Goal: Information Seeking & Learning: Find specific page/section

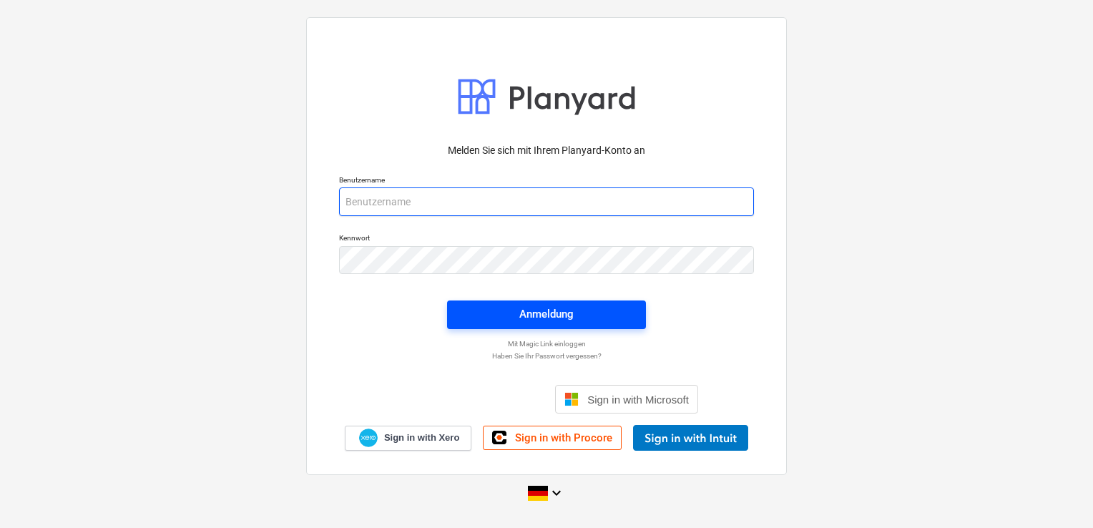
type input "[EMAIL_ADDRESS][DOMAIN_NAME]"
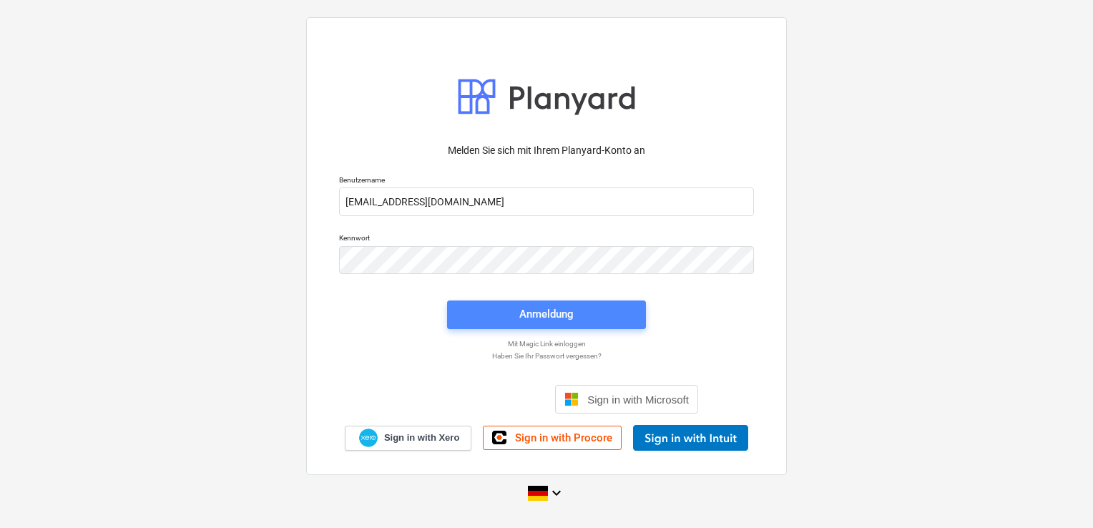
click at [527, 315] on div "Anmeldung" at bounding box center [546, 314] width 54 height 19
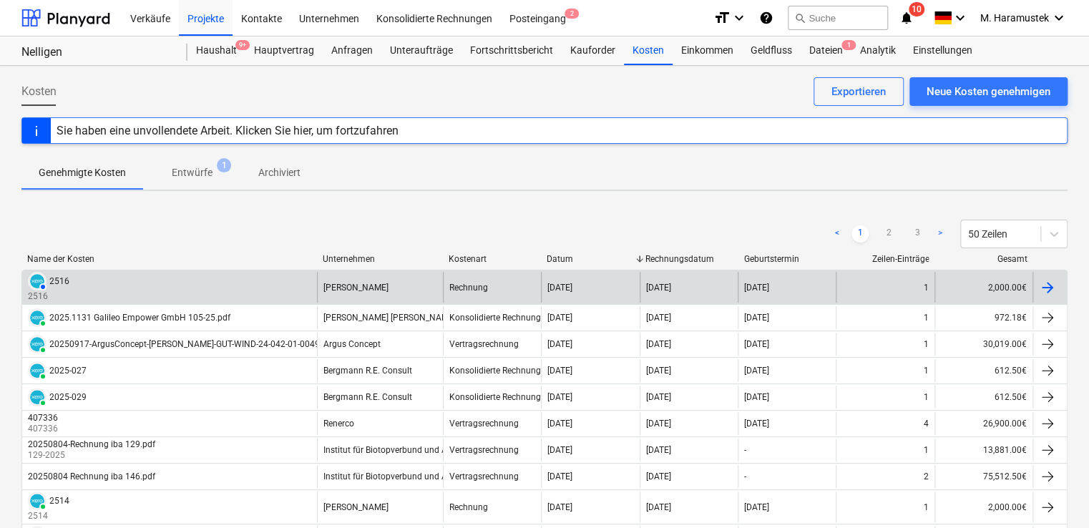
click at [1047, 285] on div at bounding box center [1047, 287] width 17 height 17
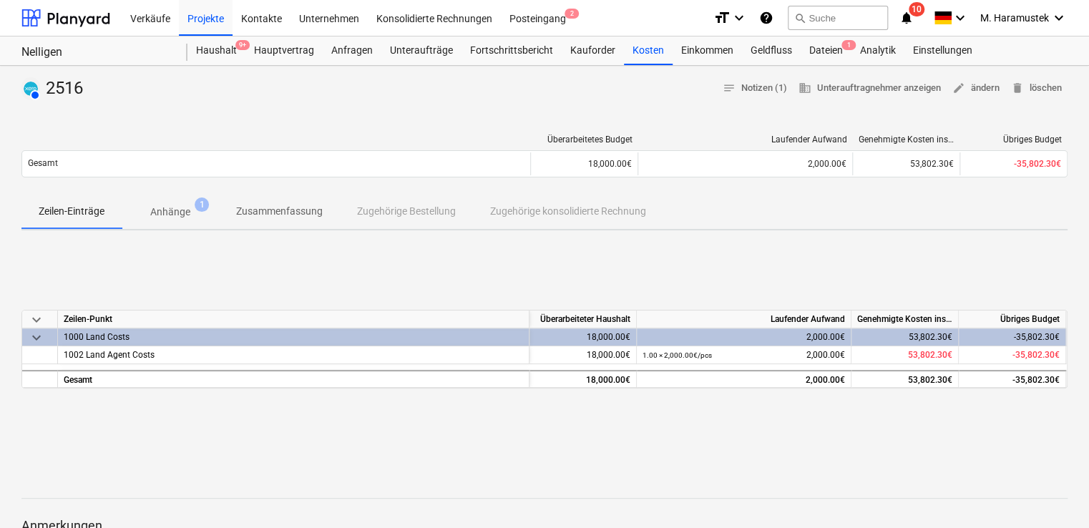
click at [89, 331] on div "1000 Land Costs" at bounding box center [293, 336] width 459 height 17
click at [89, 328] on div "Zeilen-Punkt" at bounding box center [293, 319] width 471 height 18
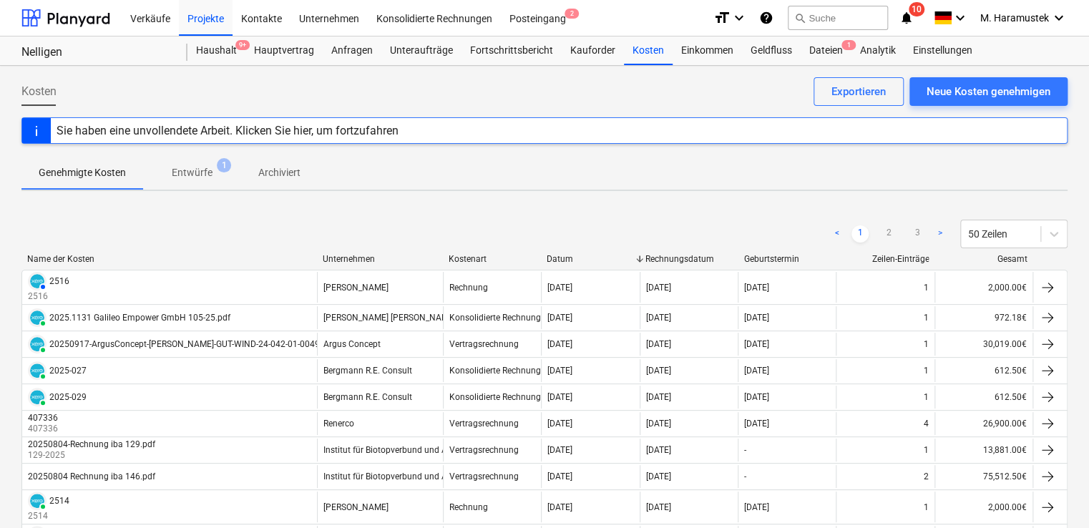
click at [356, 256] on div "Unternehmen" at bounding box center [380, 259] width 114 height 10
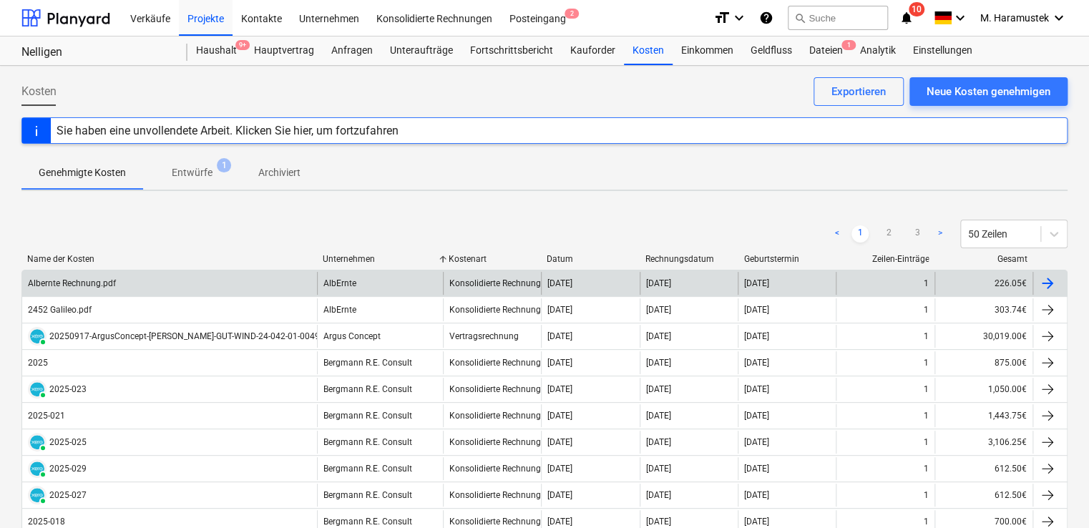
click at [76, 283] on div "Albernte Rechnung.pdf" at bounding box center [72, 283] width 88 height 10
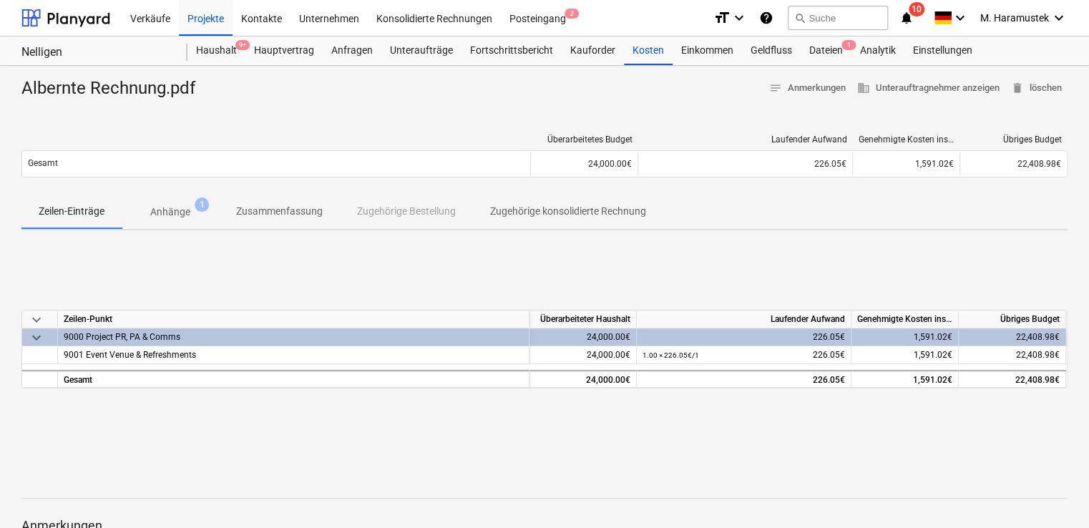
click at [114, 331] on div "9000 Project PR, PA & Comms" at bounding box center [293, 336] width 459 height 17
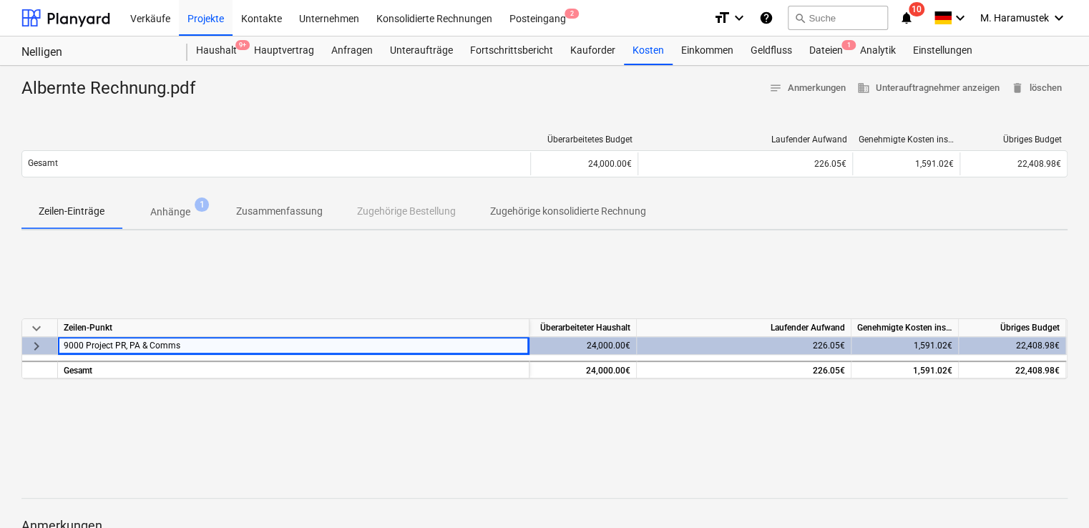
click at [114, 331] on div "Zeilen-Punkt" at bounding box center [293, 328] width 471 height 18
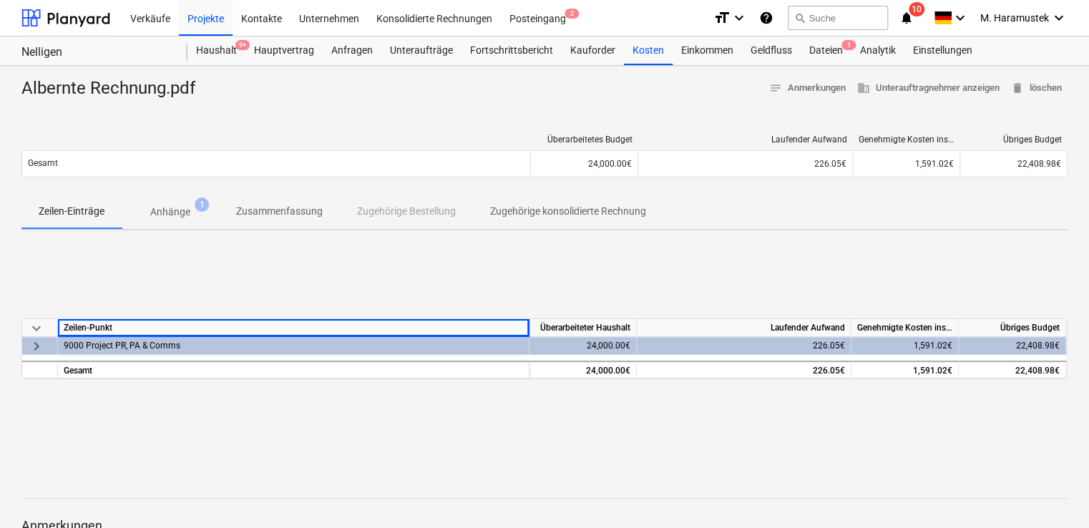
click at [122, 344] on div "9000 Project PR, PA & Comms" at bounding box center [293, 345] width 459 height 17
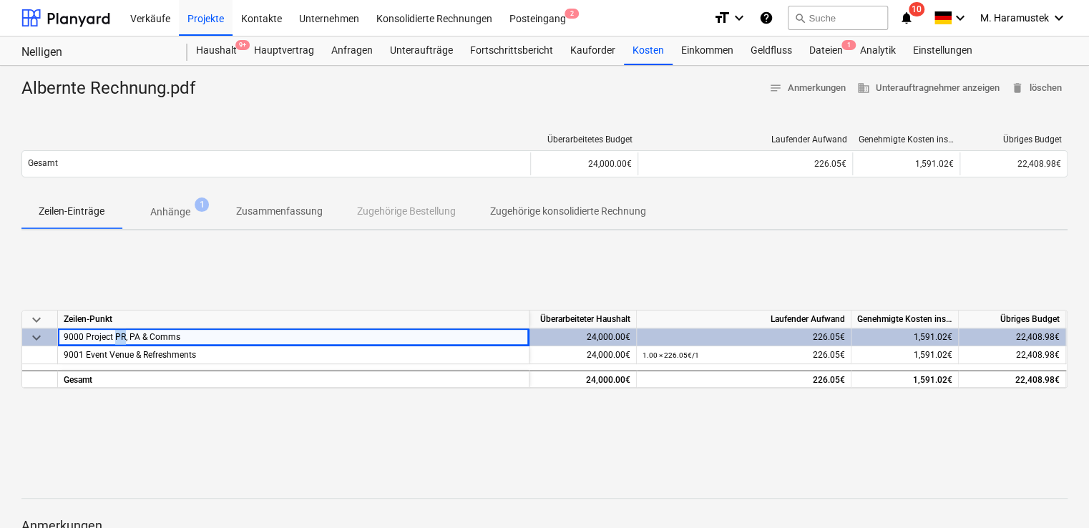
click at [122, 344] on div "9000 Project PR, PA & Comms" at bounding box center [293, 336] width 459 height 17
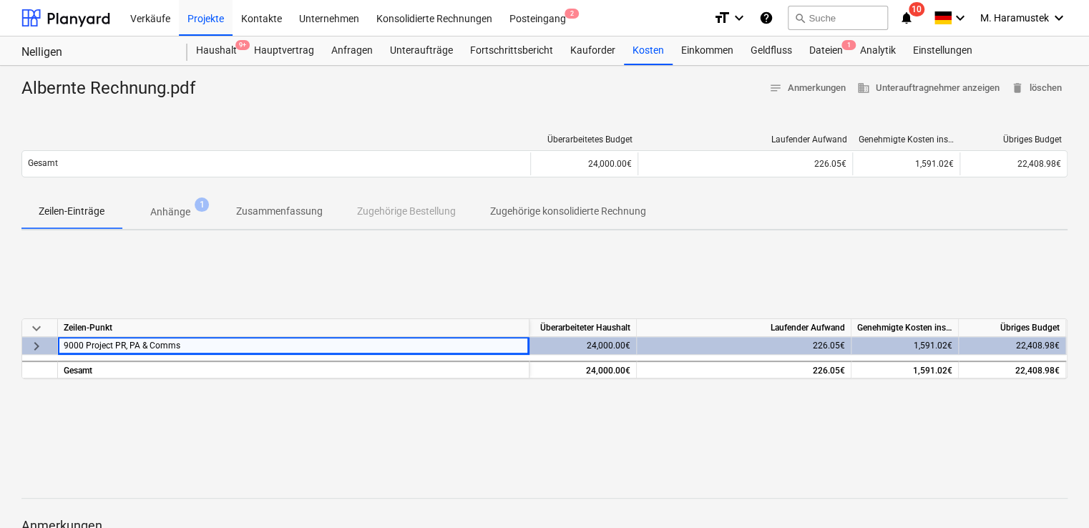
click at [122, 344] on div "9000 Project PR, PA & Comms" at bounding box center [293, 345] width 459 height 17
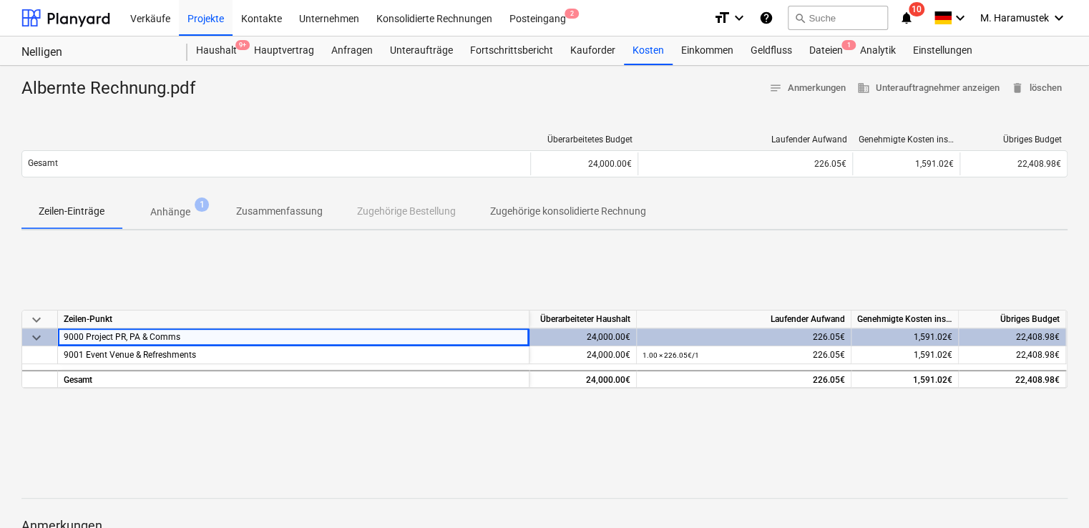
click at [122, 344] on div "9000 Project PR, PA & Comms" at bounding box center [293, 336] width 459 height 17
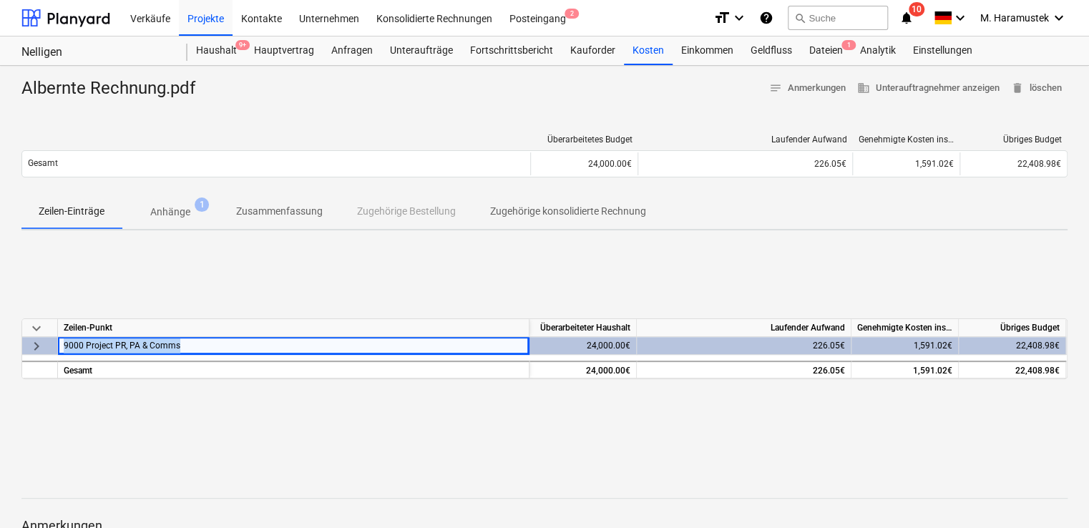
click at [122, 344] on div "9000 Project PR, PA & Comms" at bounding box center [293, 345] width 459 height 17
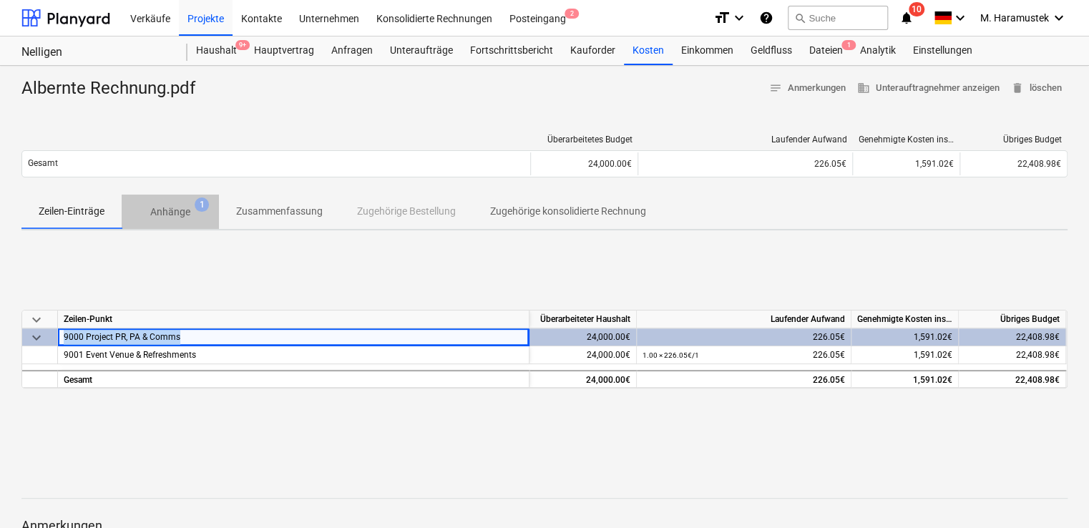
click at [175, 212] on p "Anhänge" at bounding box center [170, 212] width 40 height 15
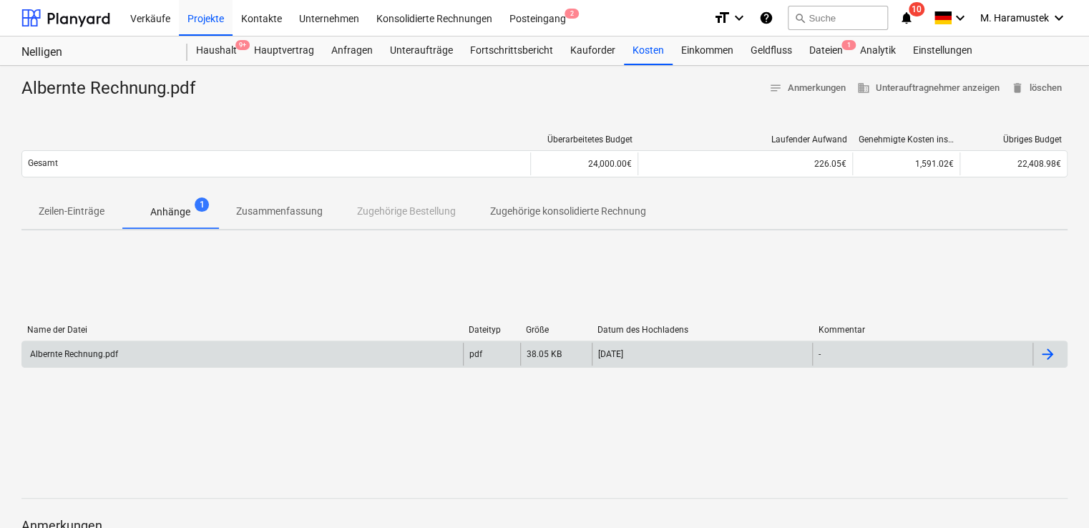
click at [105, 345] on div "Albernte Rechnung.pdf" at bounding box center [242, 354] width 441 height 23
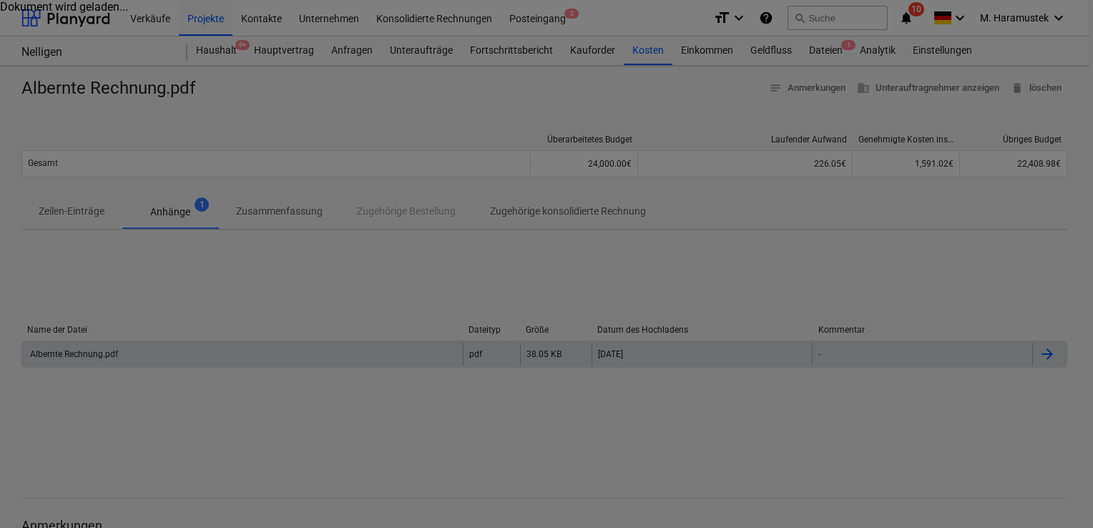
click at [105, 345] on div at bounding box center [546, 264] width 1093 height 528
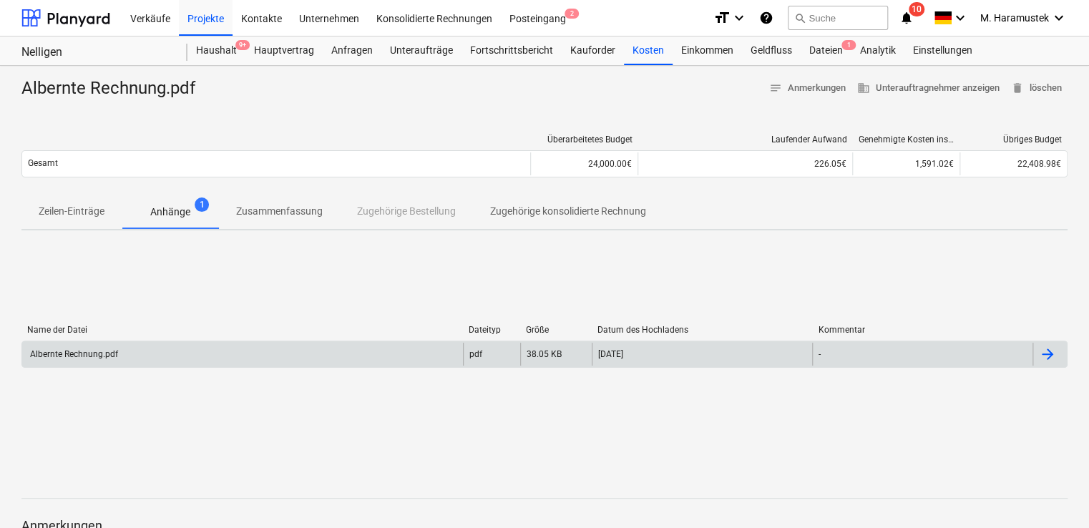
click at [102, 351] on div "Albernte Rechnung.pdf" at bounding box center [73, 354] width 90 height 10
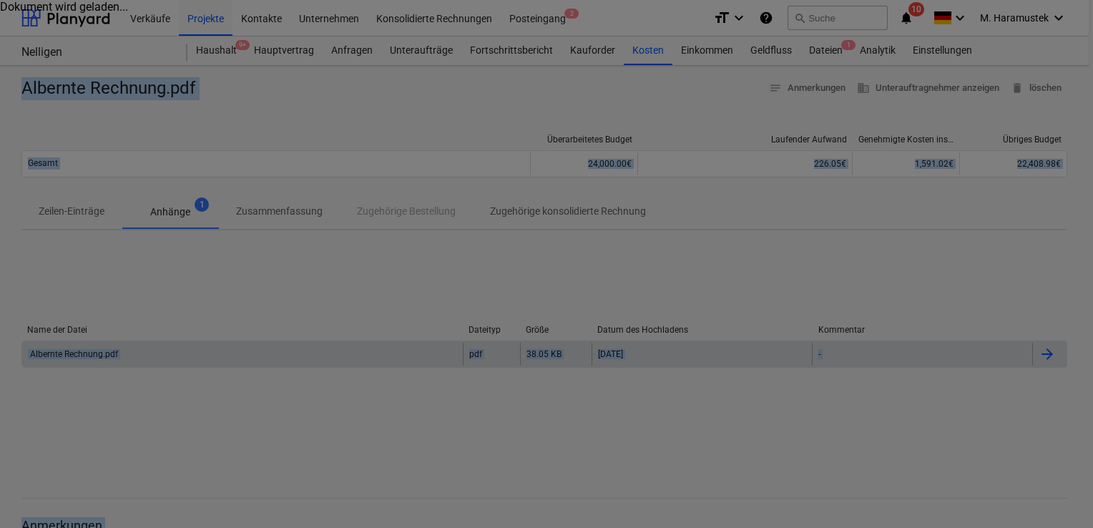
click at [102, 351] on div at bounding box center [546, 264] width 1093 height 528
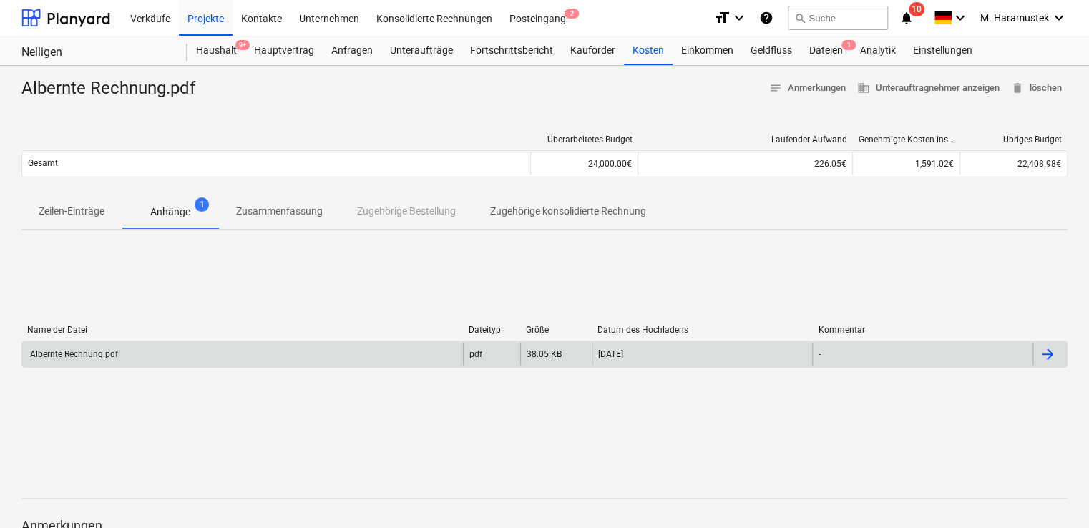
click at [1050, 347] on div at bounding box center [1047, 354] width 17 height 17
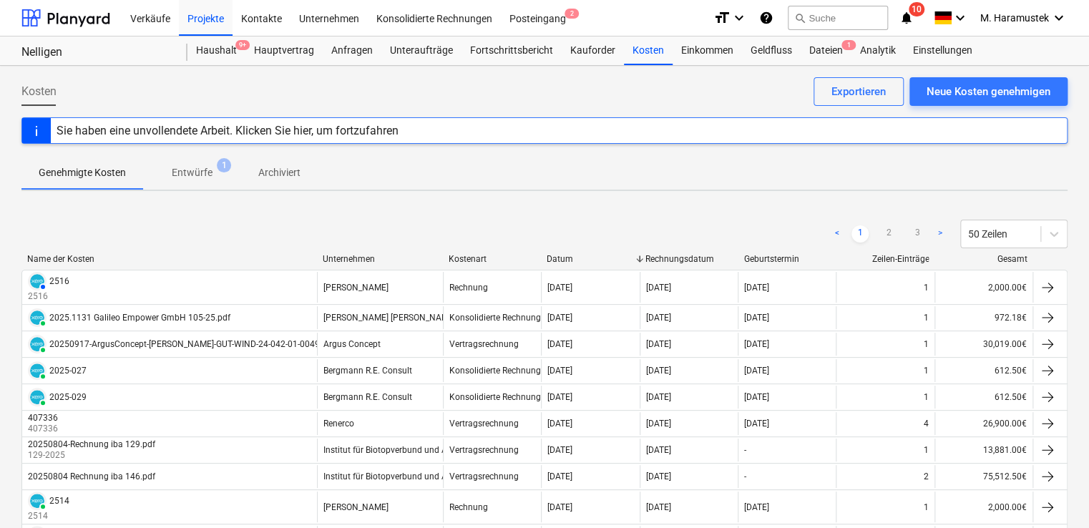
click at [373, 259] on div "Unternehmen" at bounding box center [380, 259] width 114 height 10
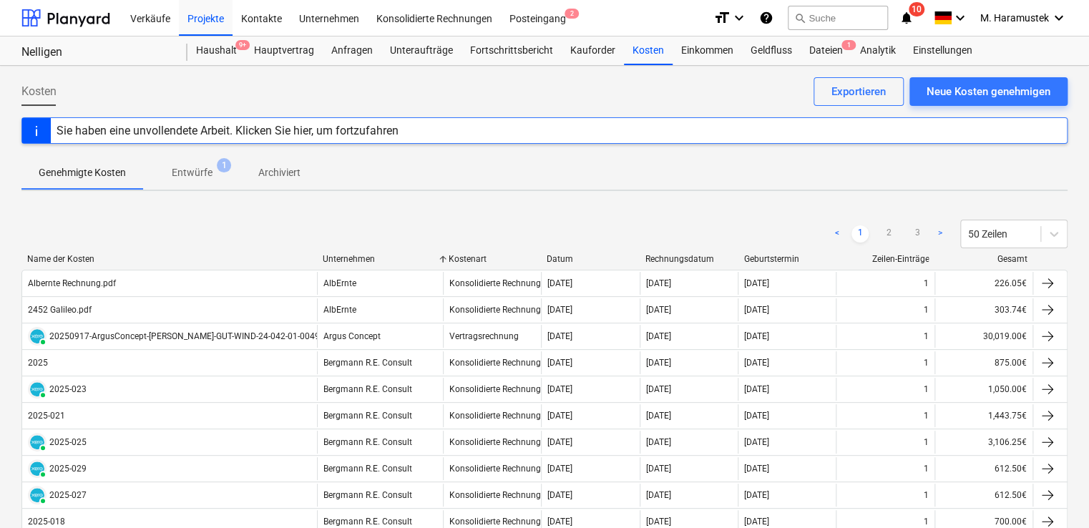
drag, startPoint x: 644, startPoint y: 19, endPoint x: 489, endPoint y: -362, distance: 410.8
click at [489, 0] on html "Verkäufe Projekte Kontakte Unternehmen Konsolidierte Rechnungen Posteingang 2 f…" at bounding box center [544, 264] width 1089 height 528
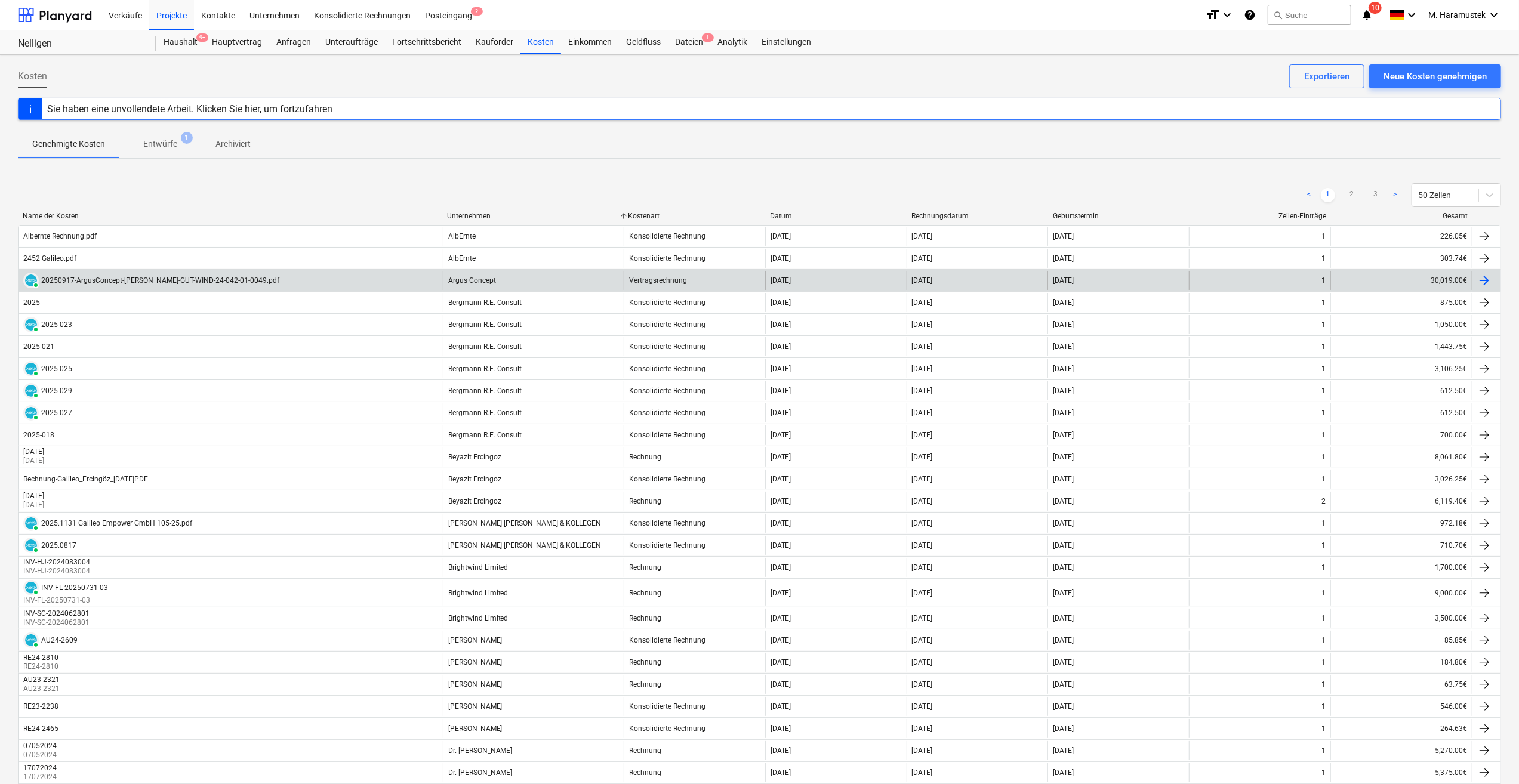
click at [85, 276] on div "20250917-ArgusConcept-[PERSON_NAME]-GUT-WIND-24-042-01-0049.pdf" at bounding box center [159, 280] width 238 height 8
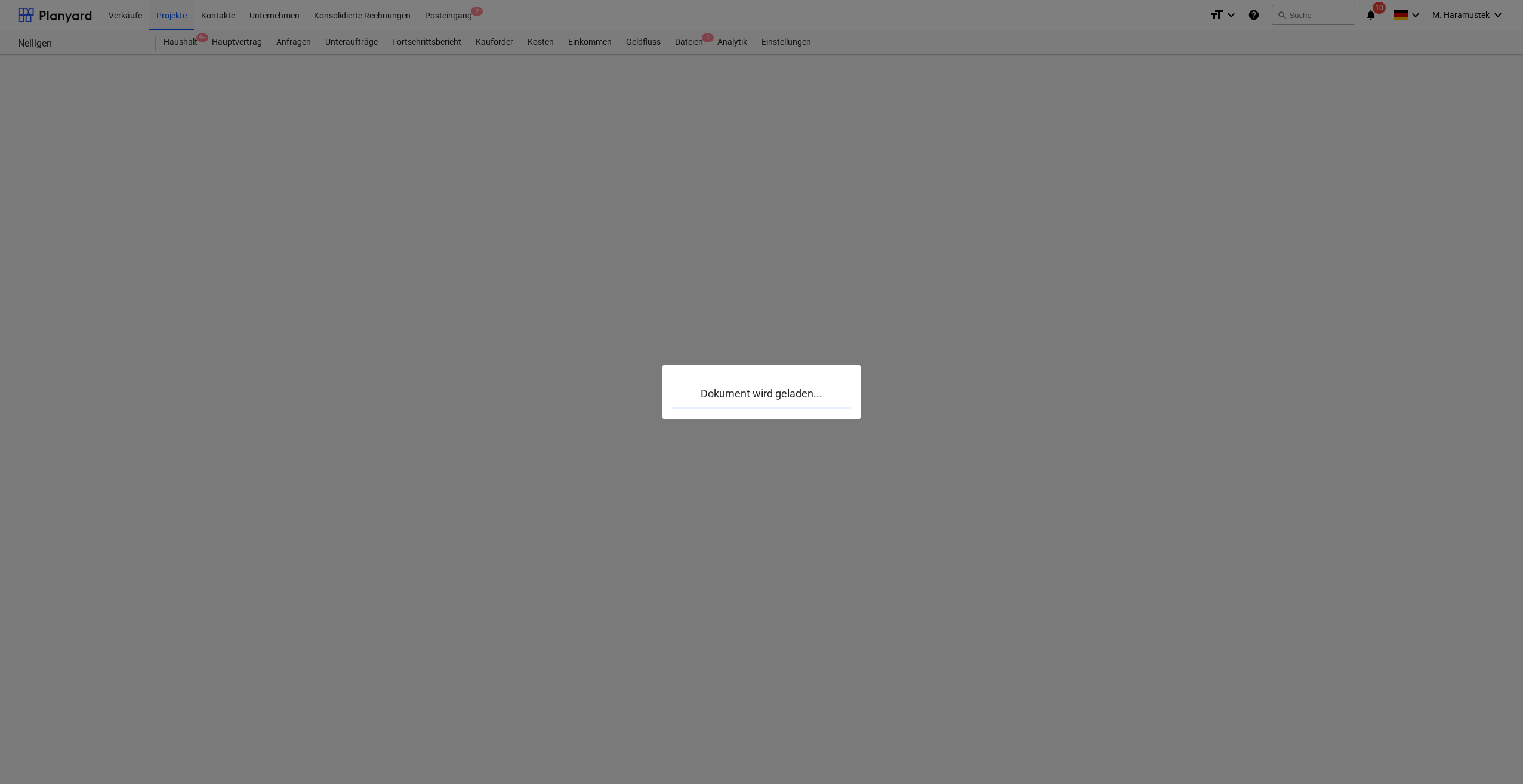
click at [85, 275] on div at bounding box center [762, 392] width 1523 height 784
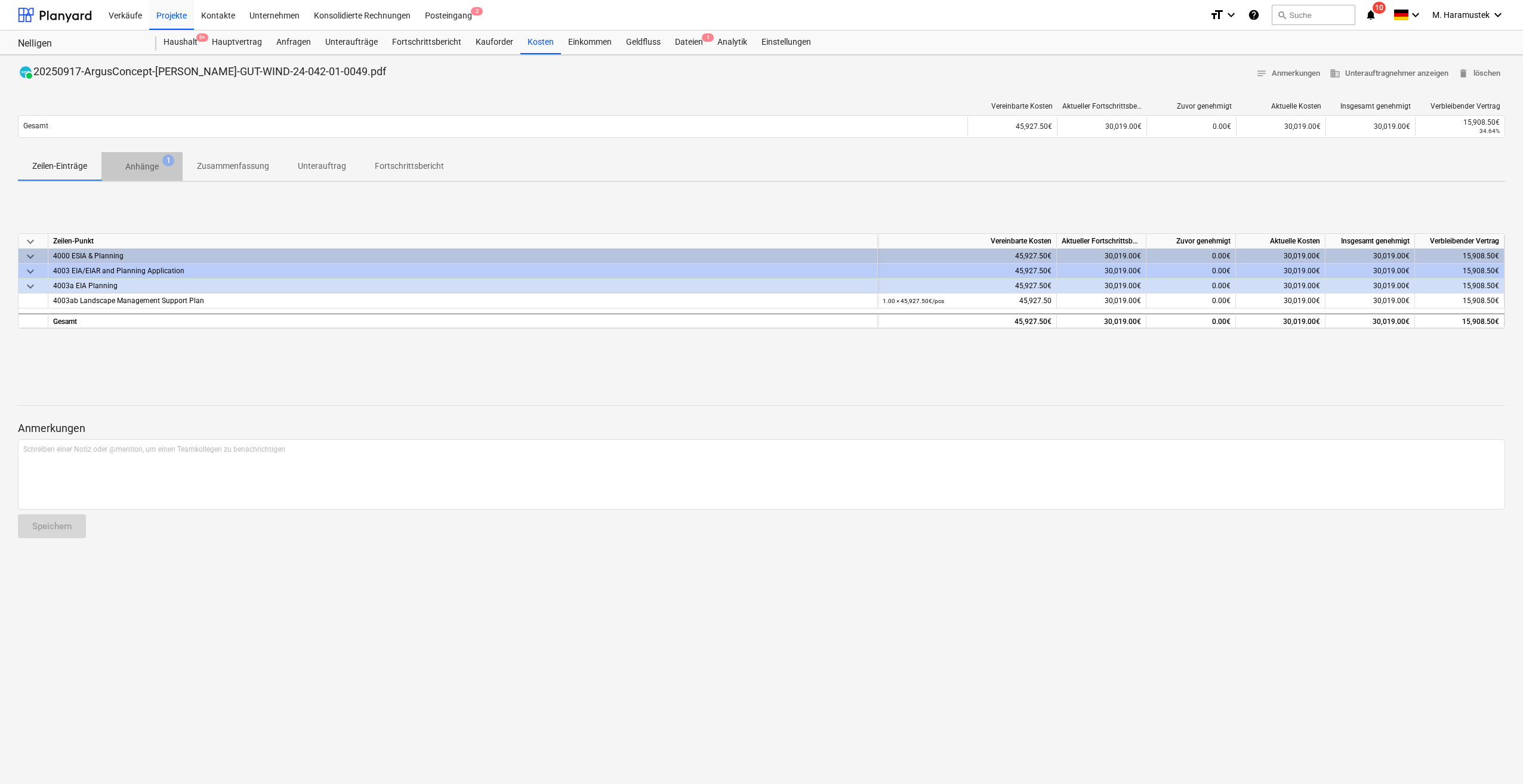
click at [148, 165] on p "Anhänge" at bounding box center [142, 166] width 33 height 13
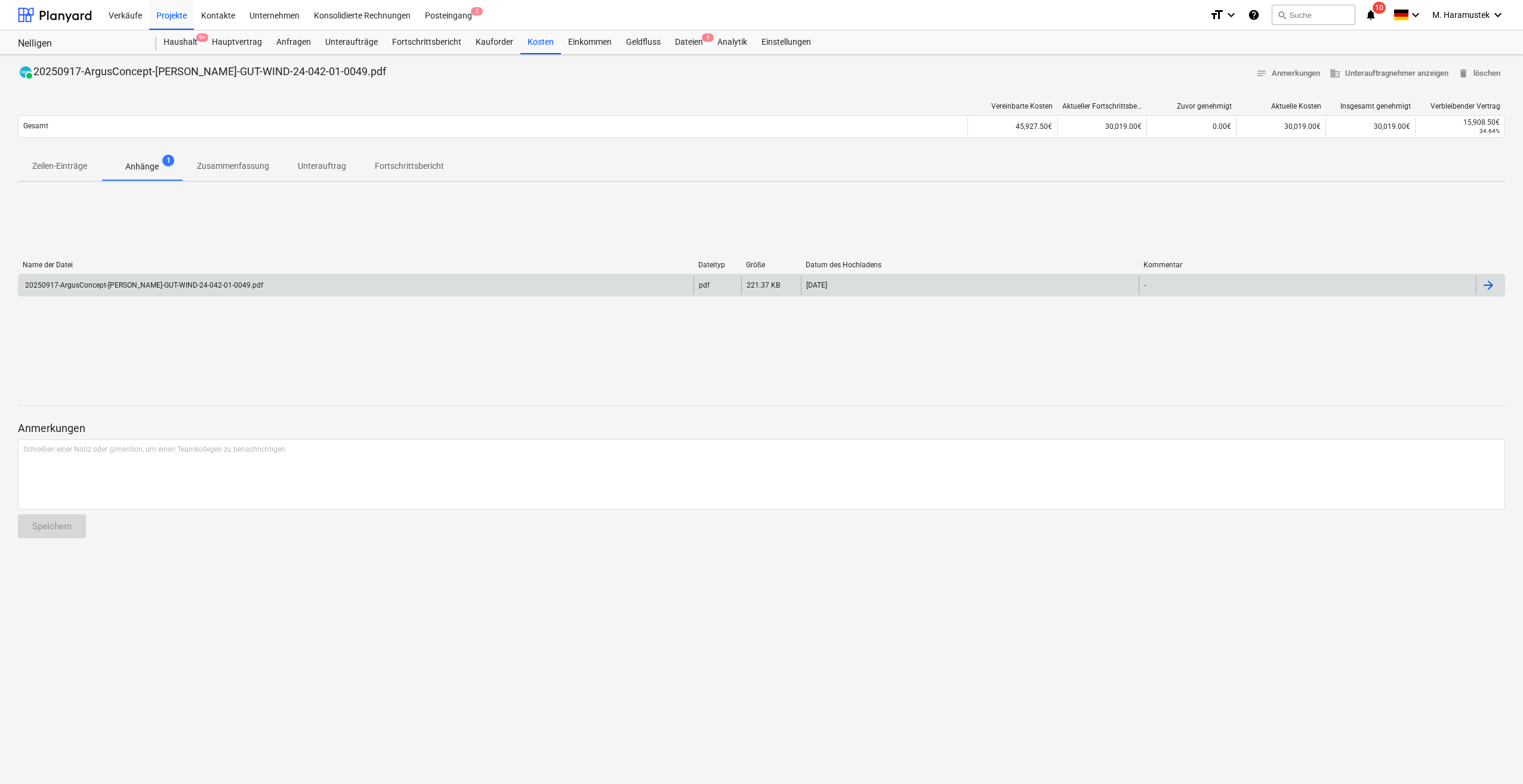
click at [144, 282] on div "20250917-ArgusConcept-[PERSON_NAME]-GUT-WIND-24-042-01-0049.pdf" at bounding box center [143, 285] width 240 height 8
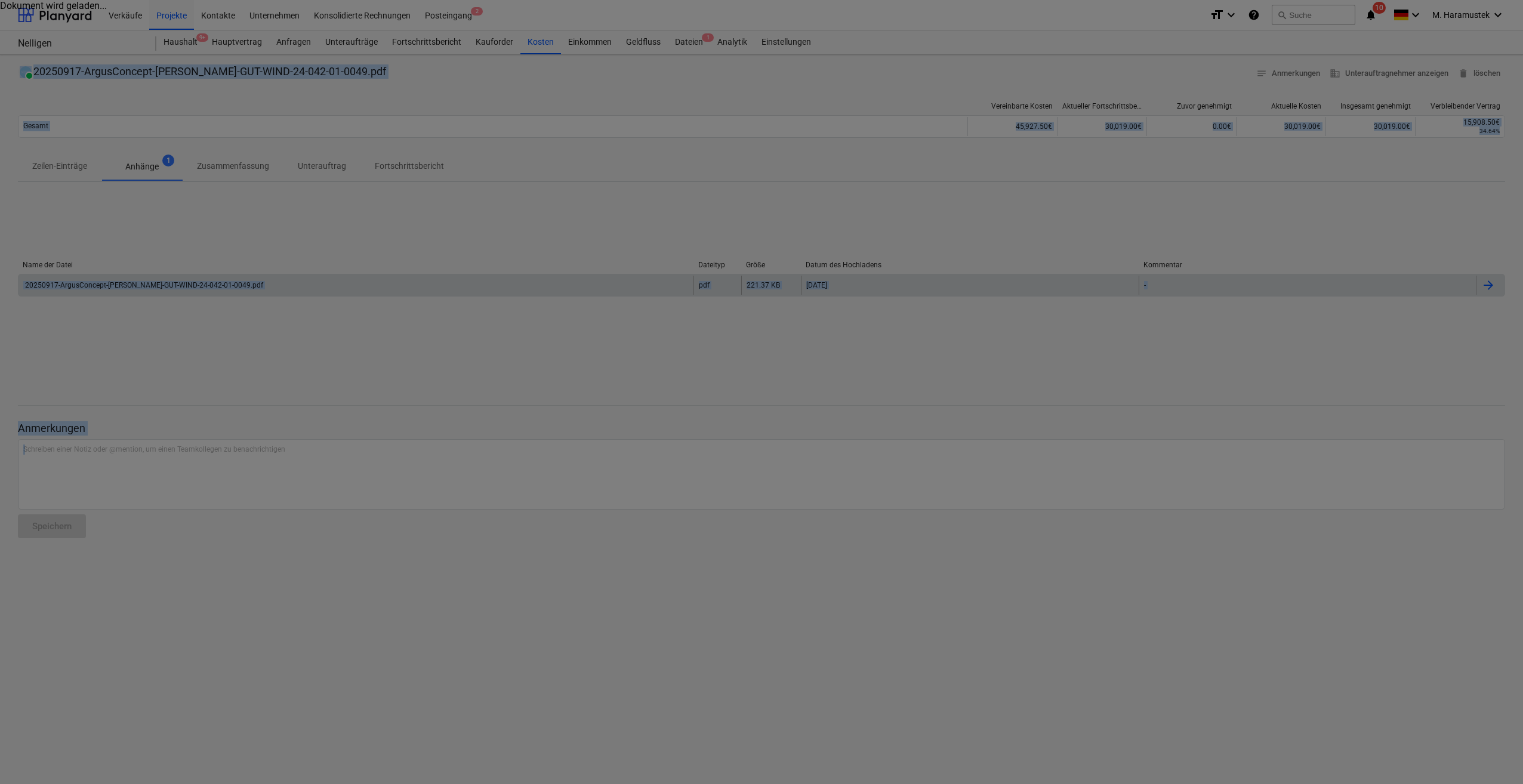
click at [144, 282] on div at bounding box center [762, 392] width 1523 height 784
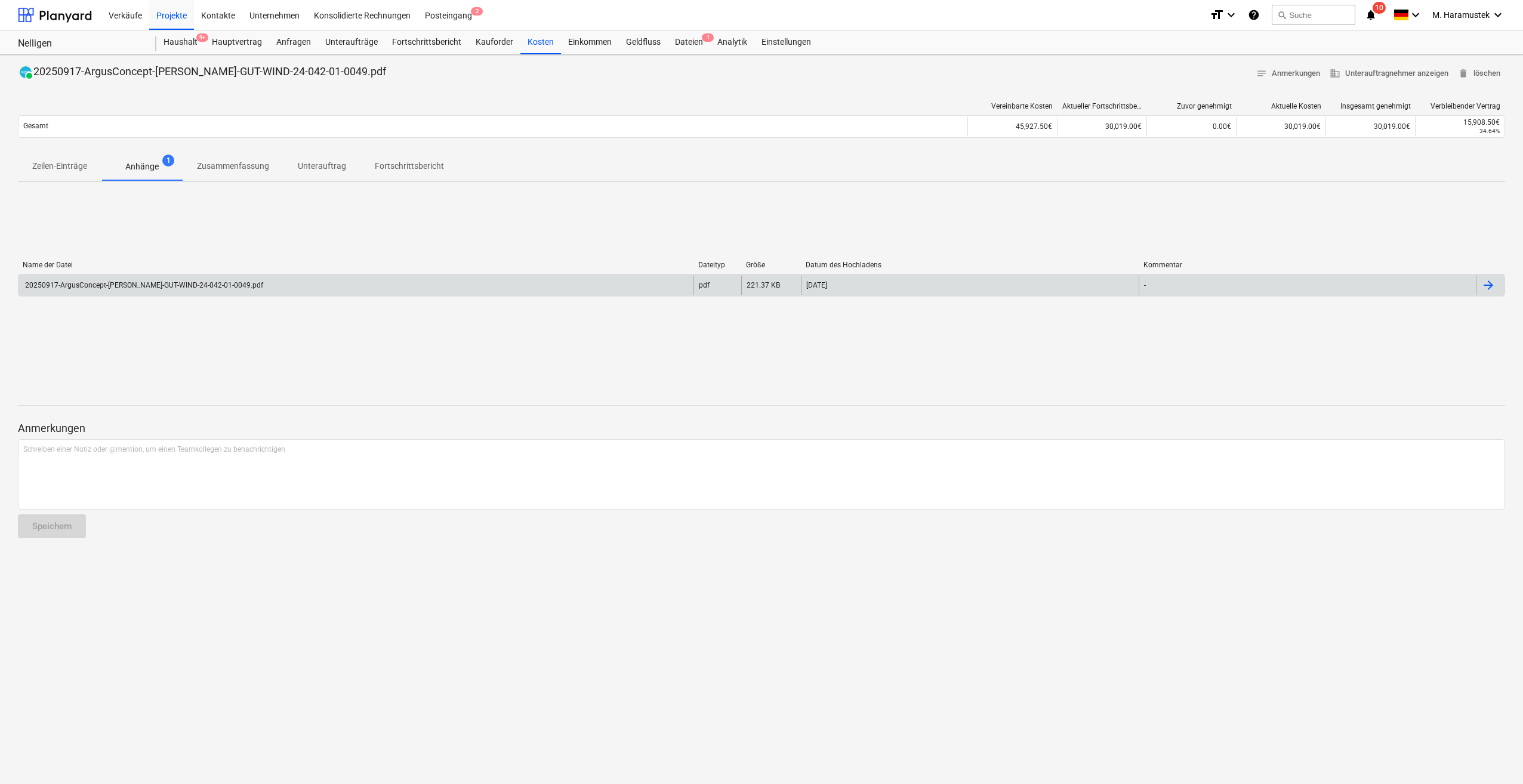
click at [907, 282] on div at bounding box center [1488, 284] width 14 height 14
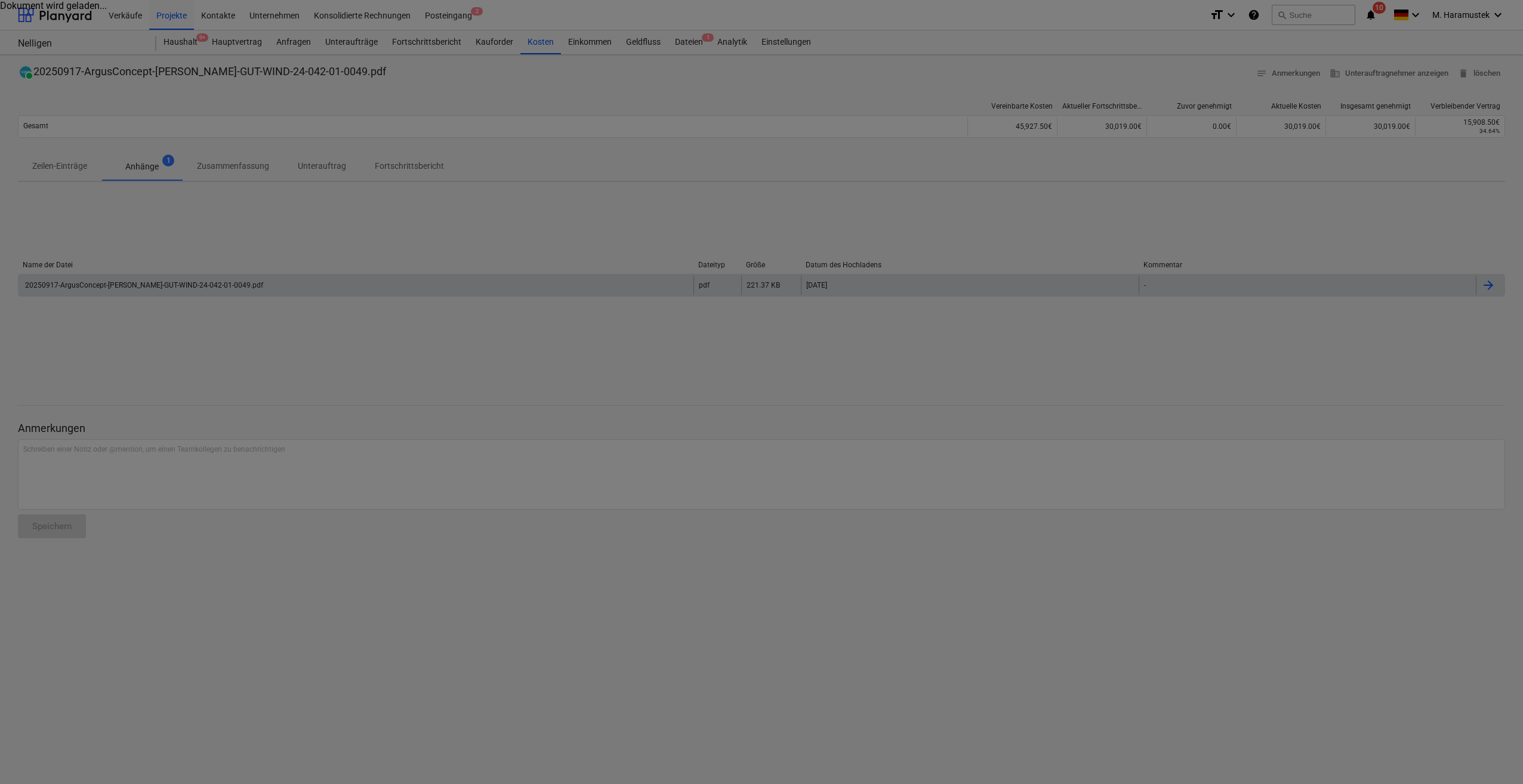
click at [907, 282] on div at bounding box center [762, 392] width 1523 height 784
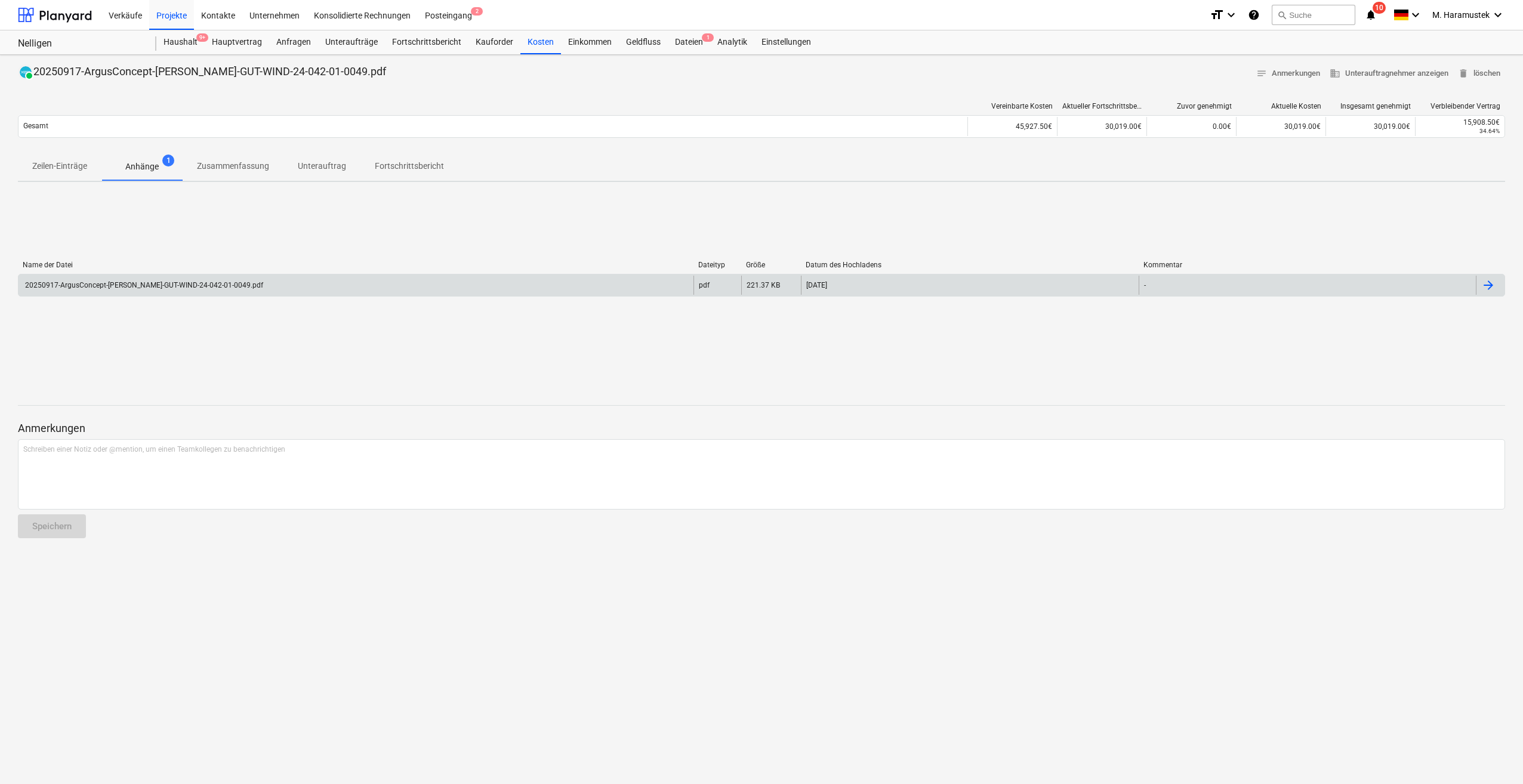
click at [907, 283] on div at bounding box center [1488, 284] width 14 height 14
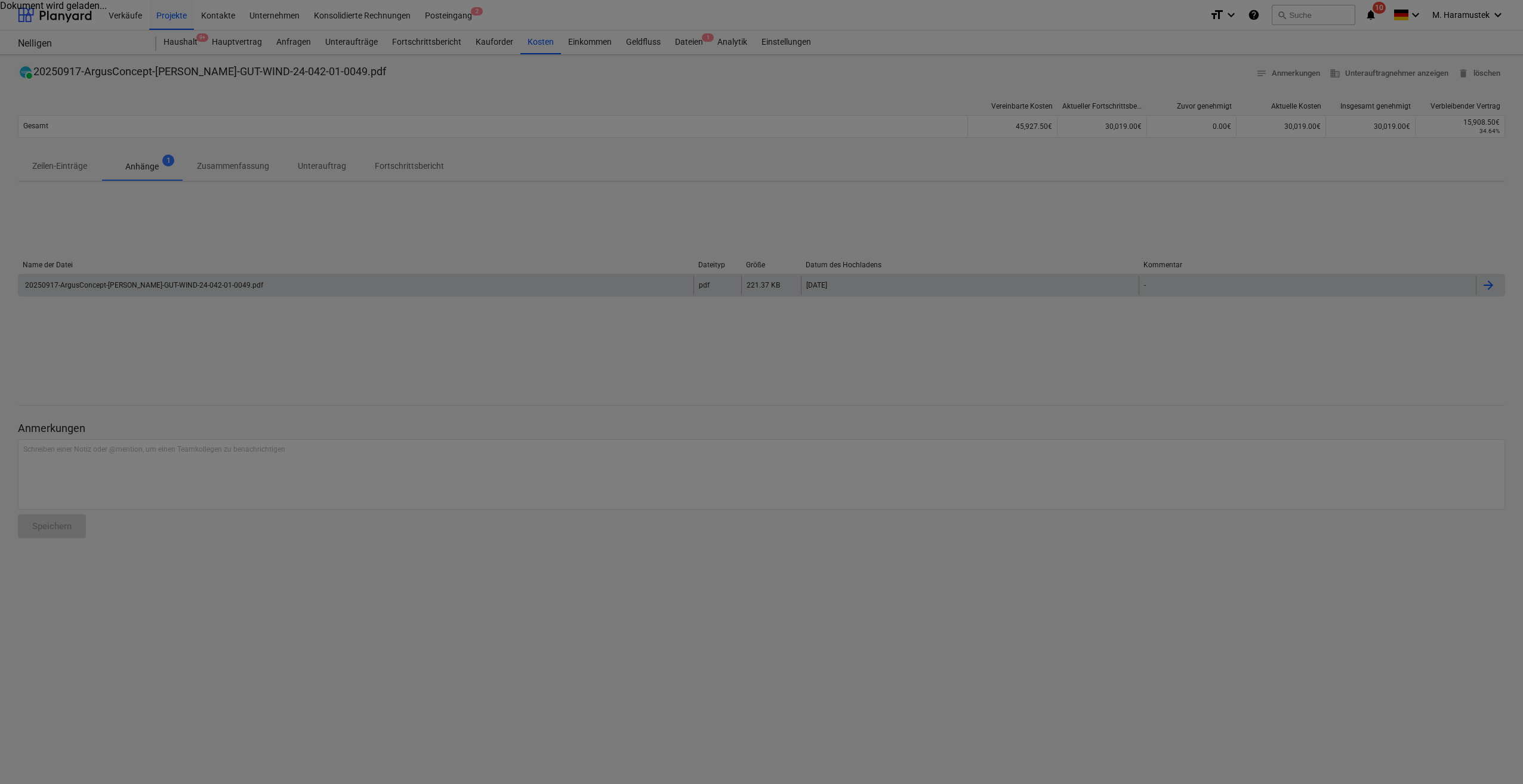
click at [907, 283] on div at bounding box center [762, 392] width 1523 height 784
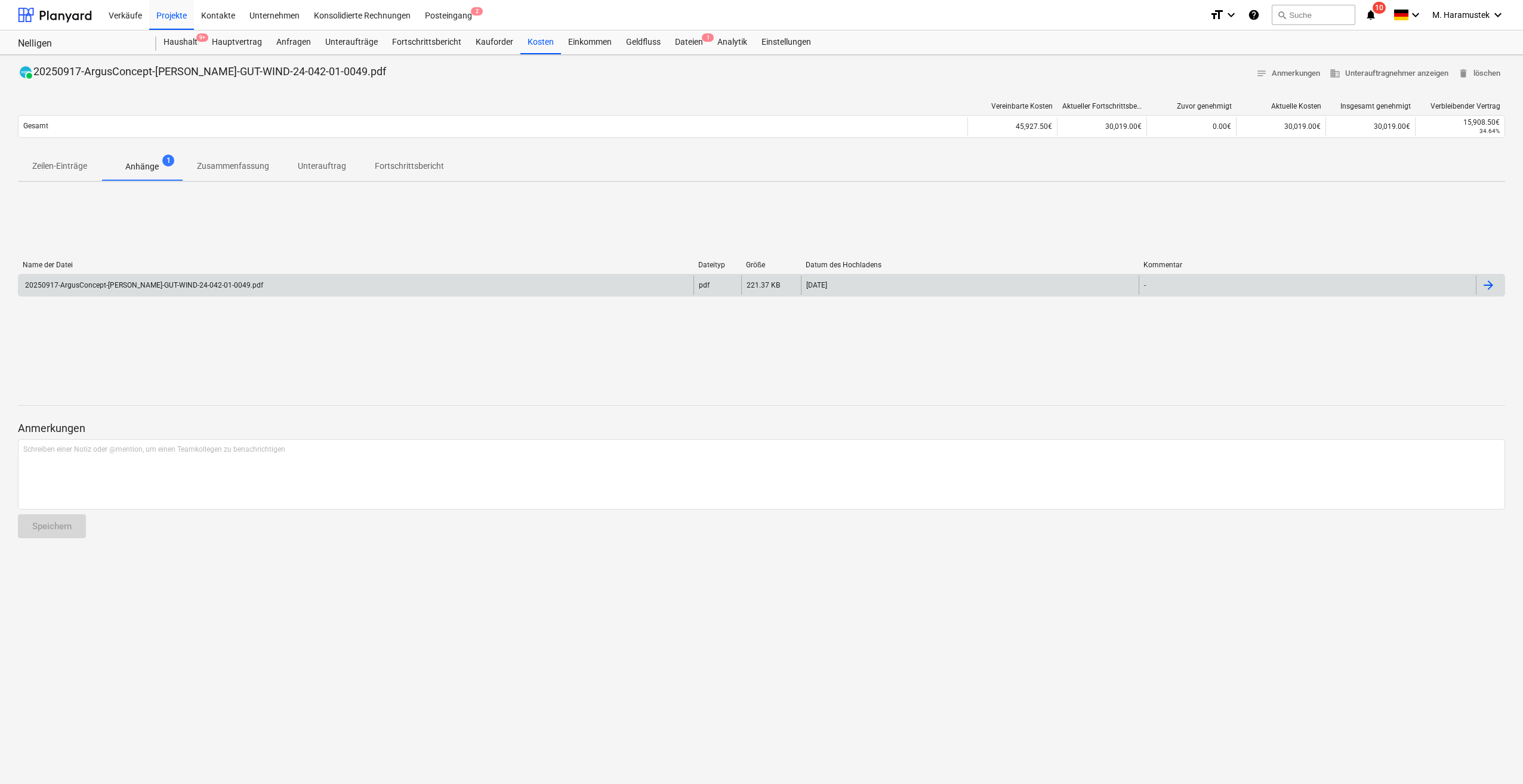
click at [74, 277] on div "20250917-ArgusConcept-[PERSON_NAME]-GUT-WIND-24-042-01-0049.pdf" at bounding box center [355, 285] width 675 height 19
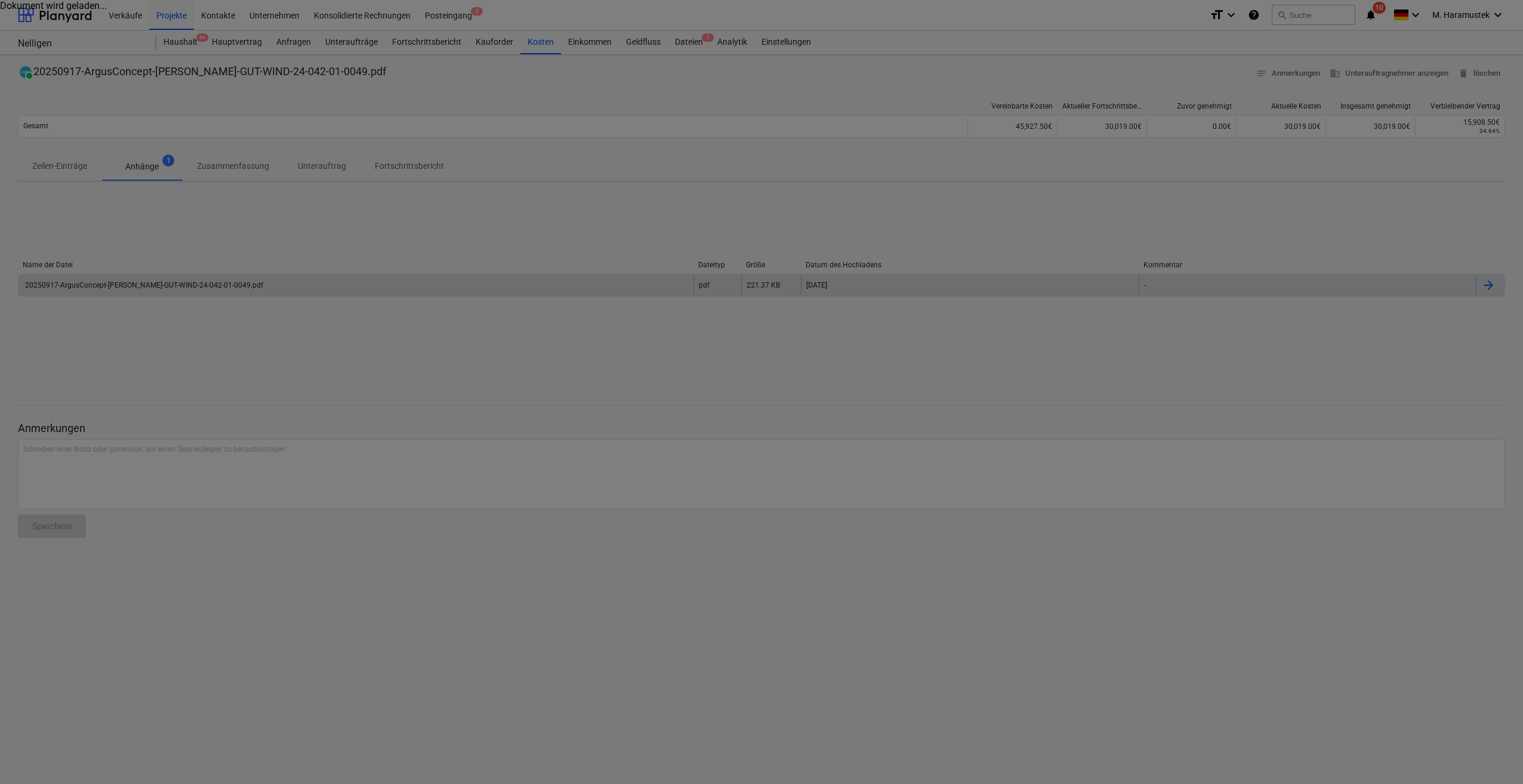
click at [74, 277] on div at bounding box center [762, 392] width 1523 height 784
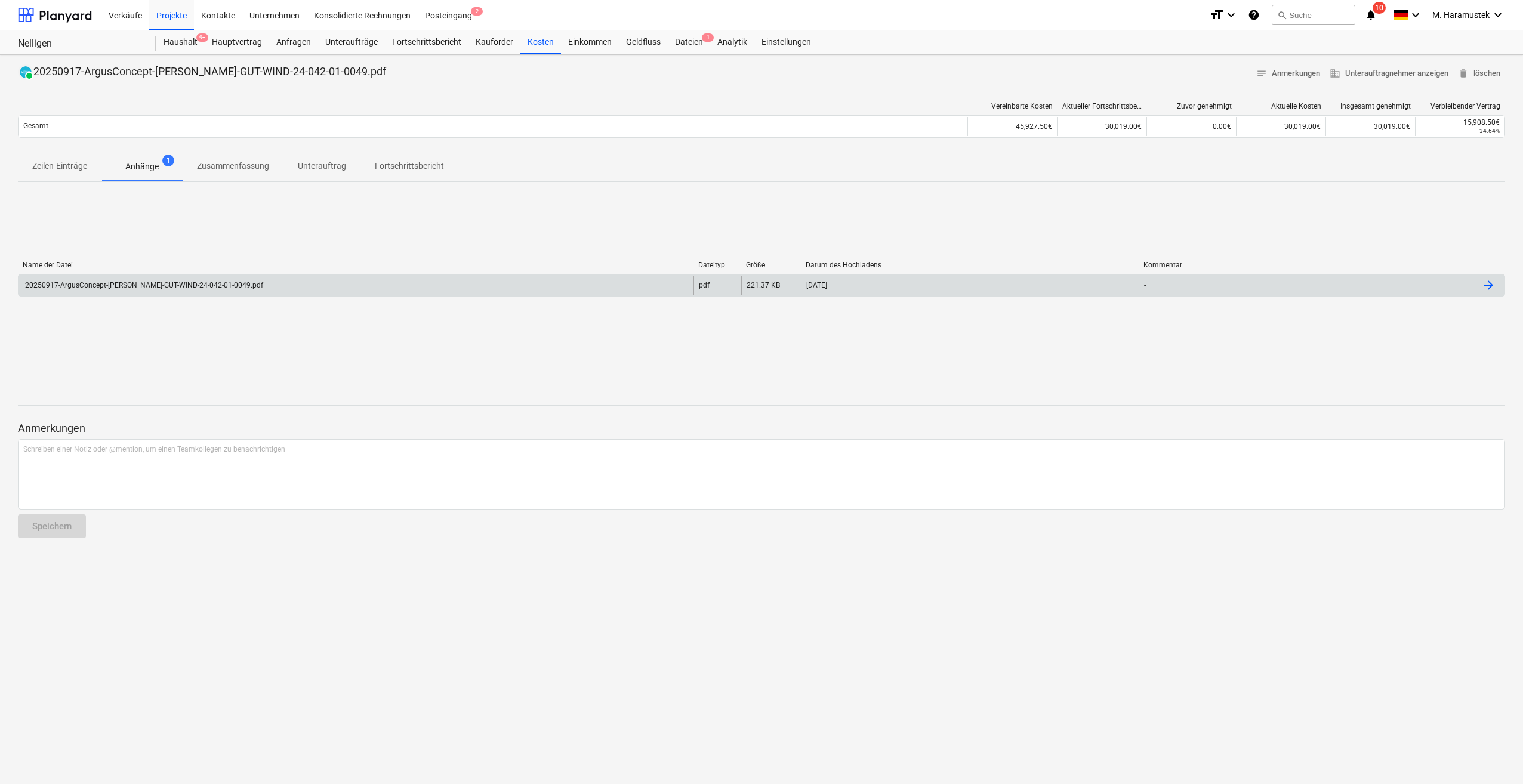
click at [74, 277] on div "20250917-ArgusConcept-[PERSON_NAME]-GUT-WIND-24-042-01-0049.pdf" at bounding box center [355, 285] width 675 height 19
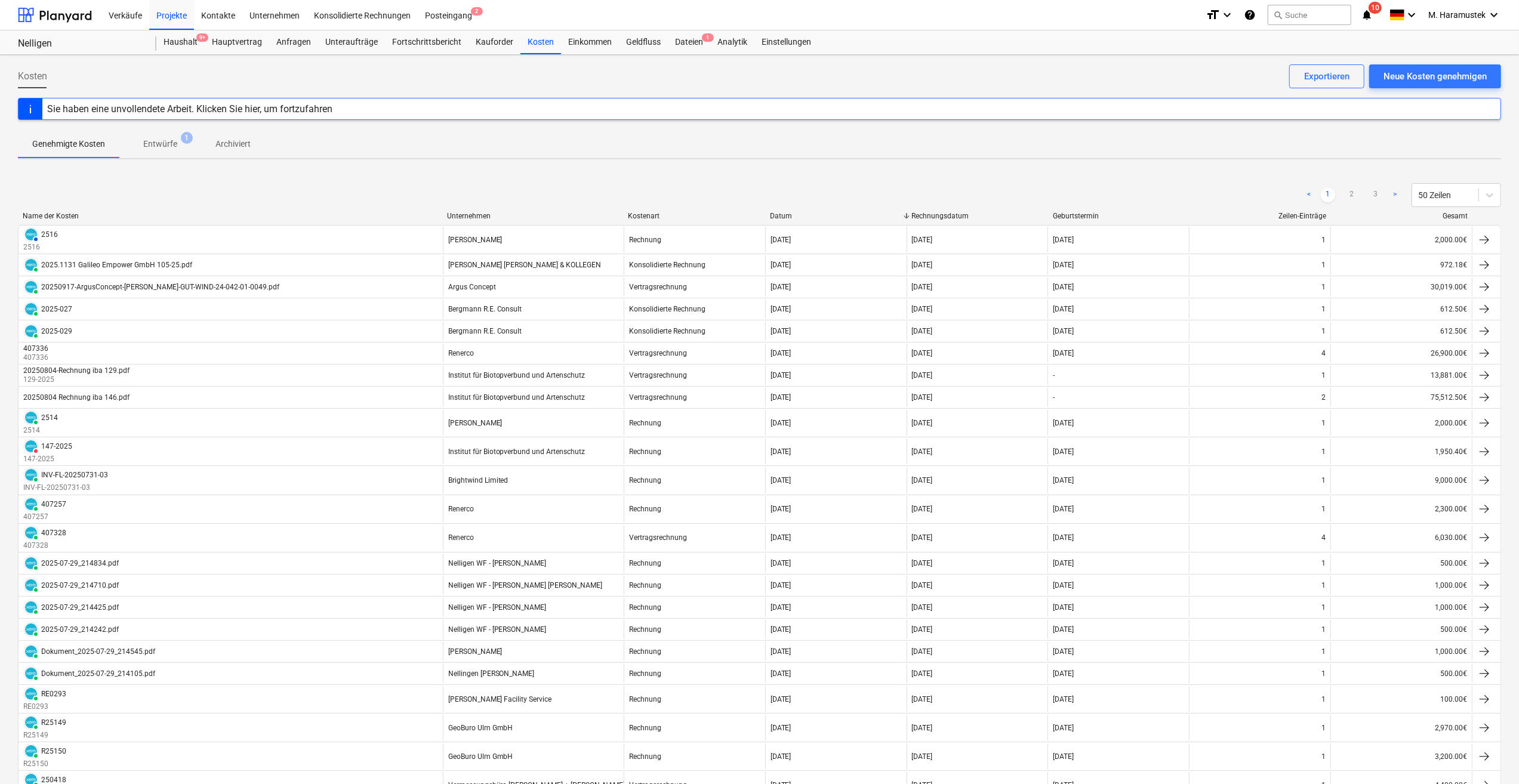
click at [480, 214] on div "Unternehmen" at bounding box center [532, 216] width 171 height 8
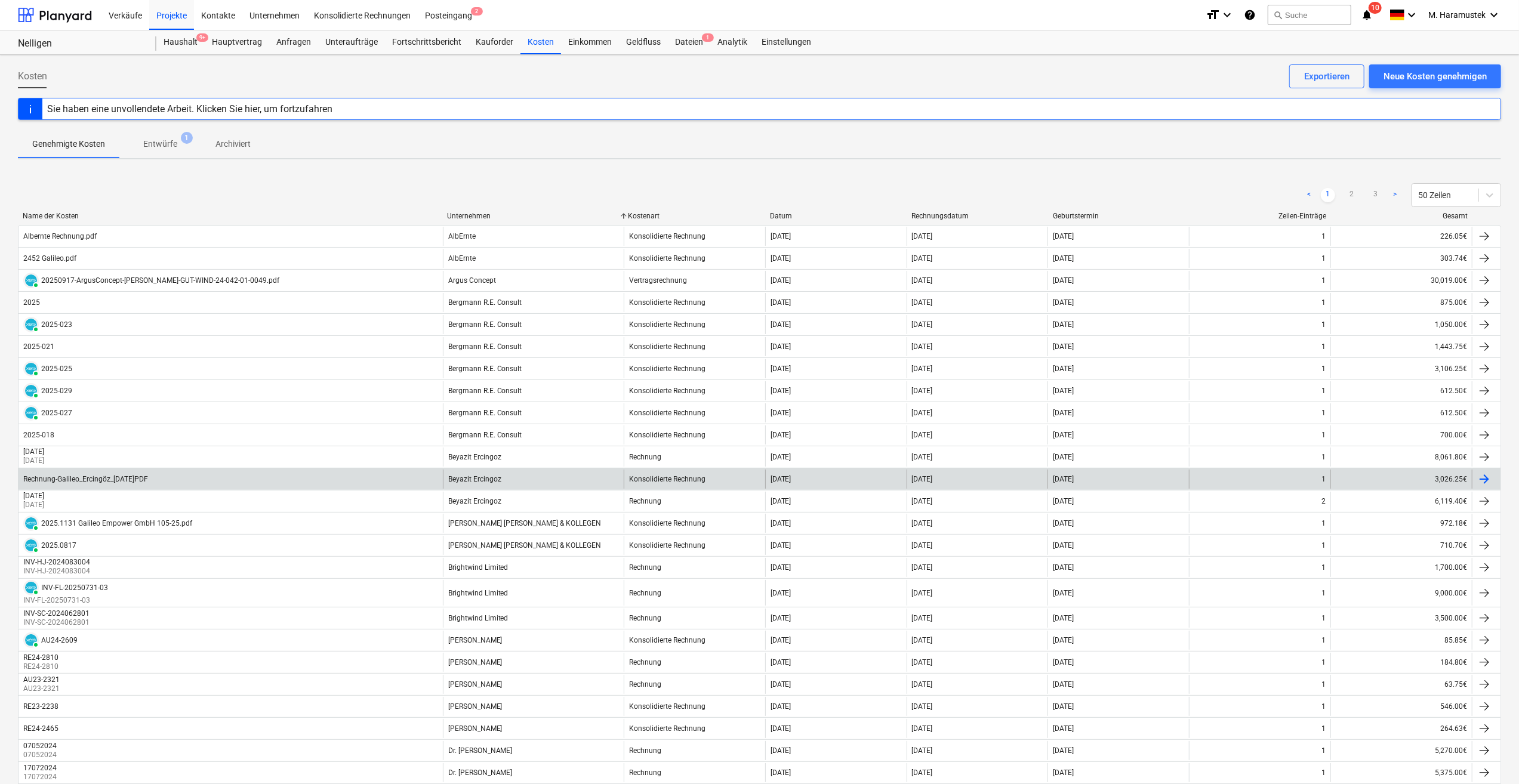
scroll to position [38, 0]
